Goal: Book appointment/travel/reservation

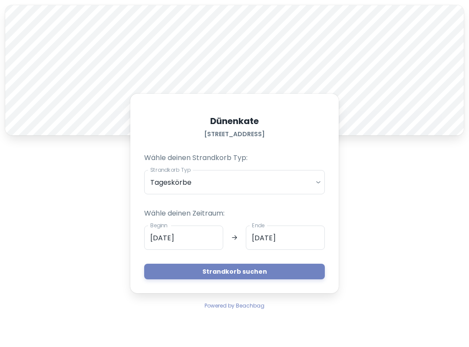
click at [205, 240] on input "[DATE]" at bounding box center [183, 238] width 79 height 24
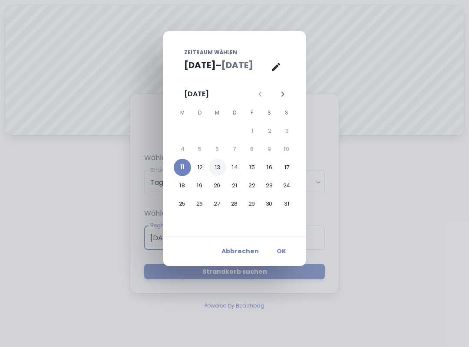
click at [220, 165] on button "13" at bounding box center [217, 167] width 17 height 17
type input "[DATE]"
click at [249, 182] on button "22" at bounding box center [251, 185] width 17 height 17
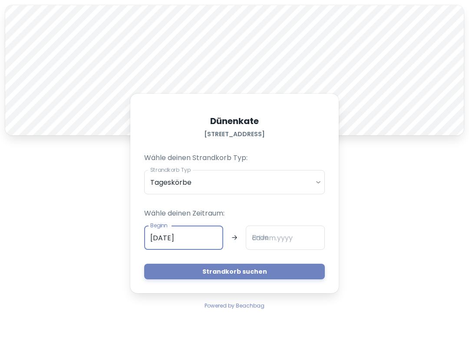
type input "[DATE]"
click at [261, 271] on button "Strandkorb suchen" at bounding box center [234, 272] width 180 height 16
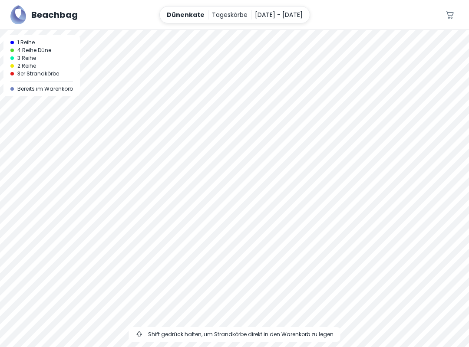
click at [308, 30] on div at bounding box center [234, 30] width 469 height 0
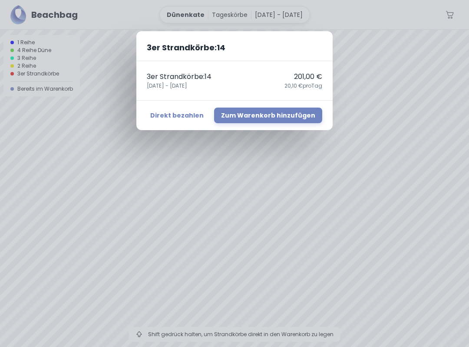
click at [329, 191] on div "3er Strandkörbe : 14 3er Strandkörbe : 14 201,00 € [DATE] - [DATE],10 € pro Tag…" at bounding box center [234, 173] width 469 height 347
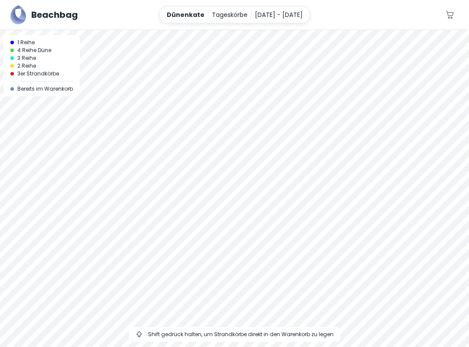
click at [308, 155] on div at bounding box center [234, 188] width 469 height 317
click at [302, 30] on div at bounding box center [234, 30] width 469 height 0
click at [292, 30] on div at bounding box center [234, 30] width 469 height 0
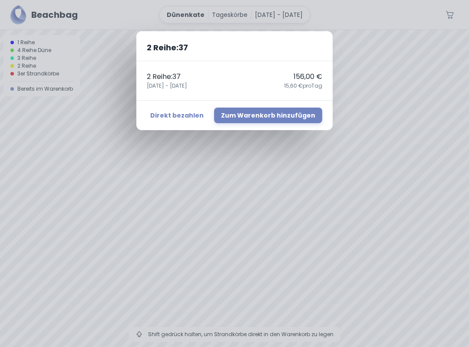
click at [343, 152] on div "2 Reihe : 37 2 Reihe : 37 156,00 € [DATE] - [DATE],60 € pro Tag Direkt bezahlen…" at bounding box center [234, 173] width 469 height 347
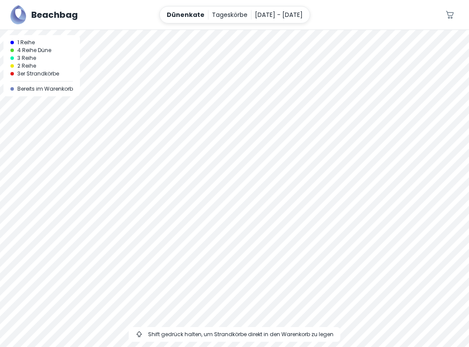
click at [267, 30] on div at bounding box center [234, 30] width 469 height 0
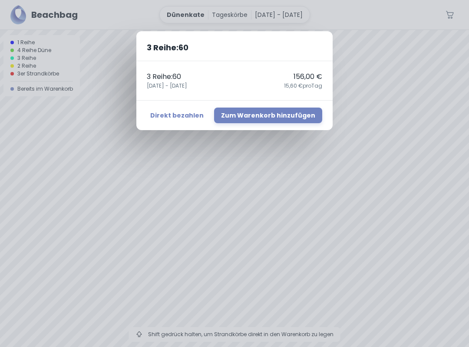
click at [374, 125] on div "3 Reihe : 60 3 Reihe : 60 156,00 € [DATE] - [DATE],60 € pro Tag Direkt bezahlen…" at bounding box center [234, 173] width 469 height 347
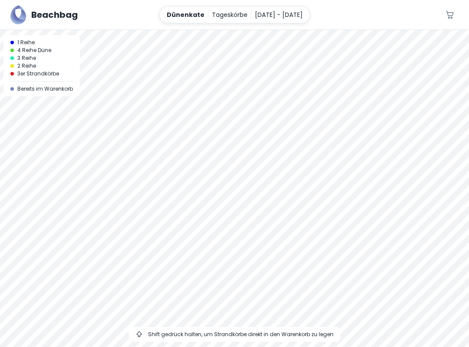
click at [267, 30] on div at bounding box center [234, 30] width 469 height 0
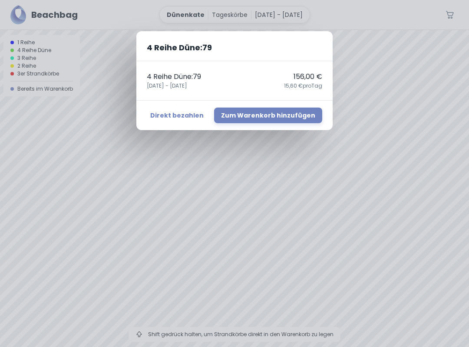
click at [361, 70] on div "4 Reihe Düne : 79 4 Reihe Düne : 79 156,00 € [DATE] - [DATE],60 € pro Tag Direk…" at bounding box center [234, 173] width 469 height 347
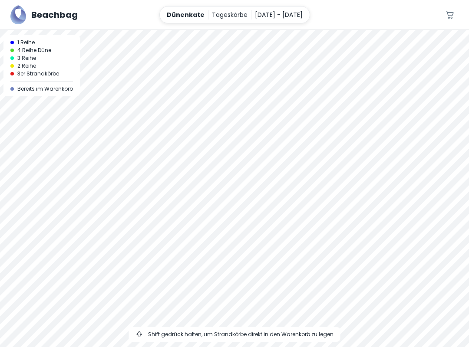
click at [285, 30] on div at bounding box center [234, 30] width 469 height 0
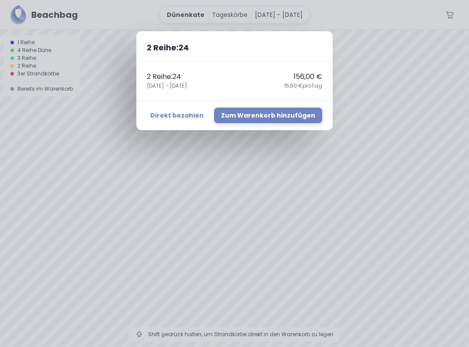
click at [370, 73] on div "2 Reihe : 24 2 Reihe : 24 156,00 € [DATE] - [DATE],60 € pro Tag Direkt bezahlen…" at bounding box center [234, 173] width 469 height 347
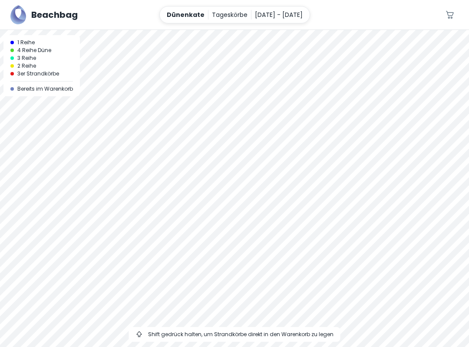
click at [279, 30] on div at bounding box center [234, 30] width 469 height 0
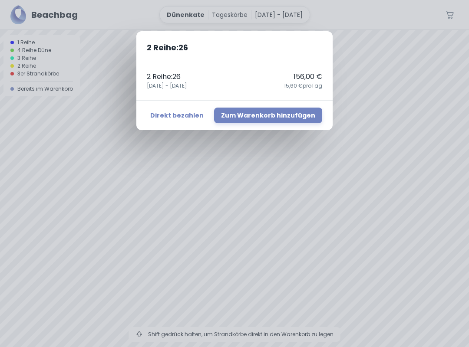
click at [379, 80] on div "2 Reihe : 26 2 Reihe : 26 156,00 € [DATE] - [DATE],60 € pro Tag Direkt bezahlen…" at bounding box center [234, 173] width 469 height 347
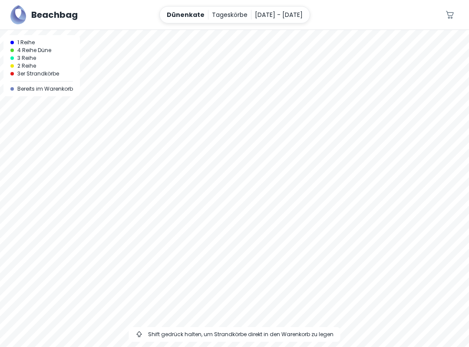
click at [288, 177] on div at bounding box center [234, 188] width 469 height 317
click at [282, 196] on div at bounding box center [234, 188] width 469 height 317
click at [198, 195] on div at bounding box center [234, 188] width 469 height 317
click at [197, 194] on div at bounding box center [234, 188] width 469 height 317
click at [367, 33] on div at bounding box center [234, 188] width 469 height 317
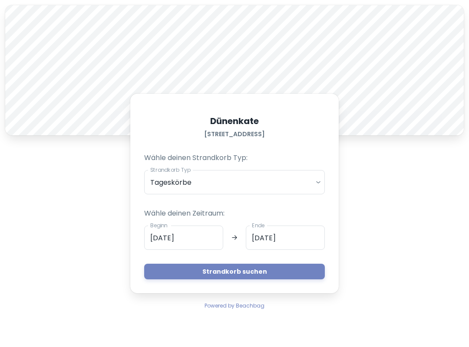
click at [236, 5] on div at bounding box center [234, 5] width 458 height 0
click at [238, 5] on div at bounding box center [234, 5] width 458 height 0
